Goal: Task Accomplishment & Management: Manage account settings

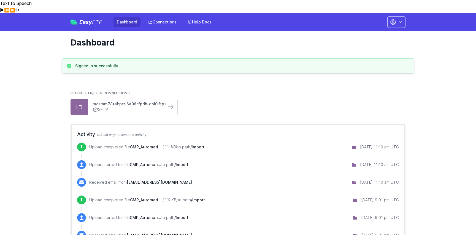
click at [155, 101] on link "mcsmm78t4hprzj6x96cfpdh-gbl0.ftp.marketingcloud..." at bounding box center [127, 104] width 69 height 6
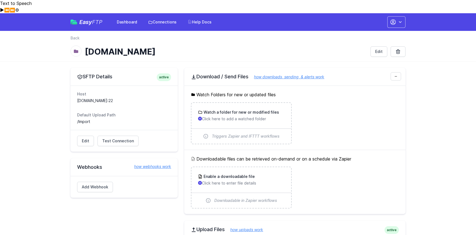
scroll to position [4, 0]
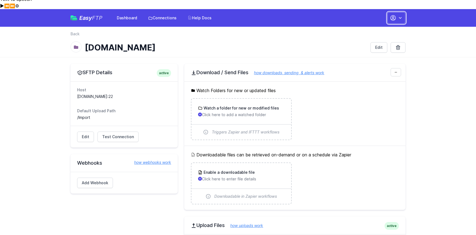
click at [404, 12] on button "button" at bounding box center [396, 18] width 18 height 12
click at [403, 12] on button "button" at bounding box center [396, 18] width 18 height 12
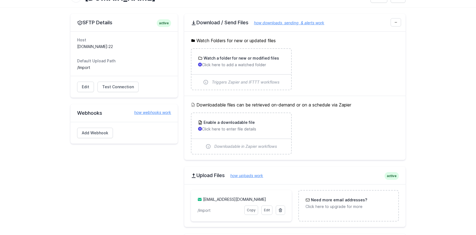
scroll to position [0, 0]
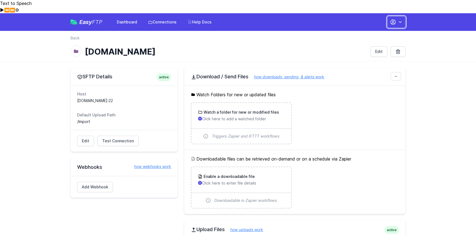
click at [395, 20] on icon "button" at bounding box center [393, 22] width 5 height 5
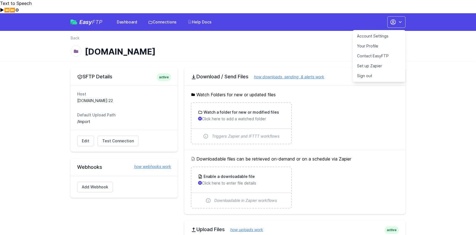
click at [375, 41] on link "Your Profile" at bounding box center [379, 46] width 53 height 10
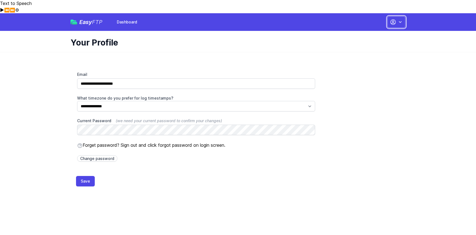
click at [397, 16] on button "button" at bounding box center [396, 22] width 18 height 12
click at [382, 31] on link "Dashboard" at bounding box center [379, 36] width 53 height 10
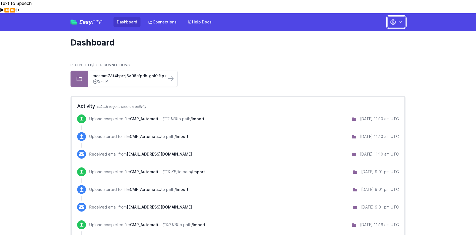
click at [400, 21] on icon "button" at bounding box center [400, 22] width 3 height 2
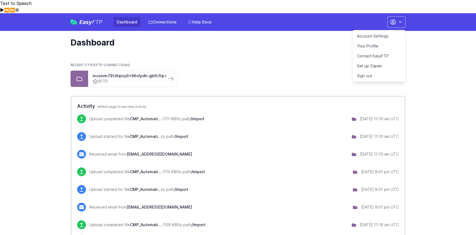
click at [363, 31] on link "Account Settings" at bounding box center [379, 36] width 53 height 10
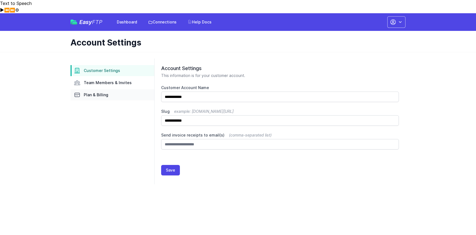
click at [102, 92] on span "Plan & Billing" at bounding box center [96, 95] width 25 height 6
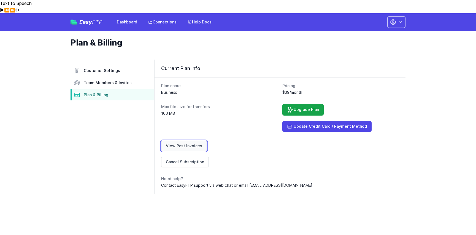
click at [200, 140] on link "View Past Invoices" at bounding box center [184, 145] width 46 height 10
